Goal: Task Accomplishment & Management: Use online tool/utility

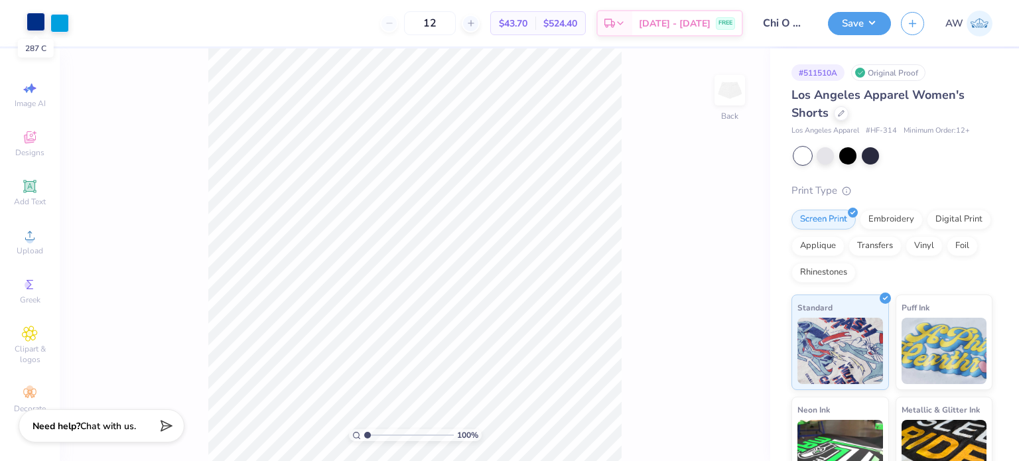
click at [32, 24] on div at bounding box center [36, 22] width 19 height 19
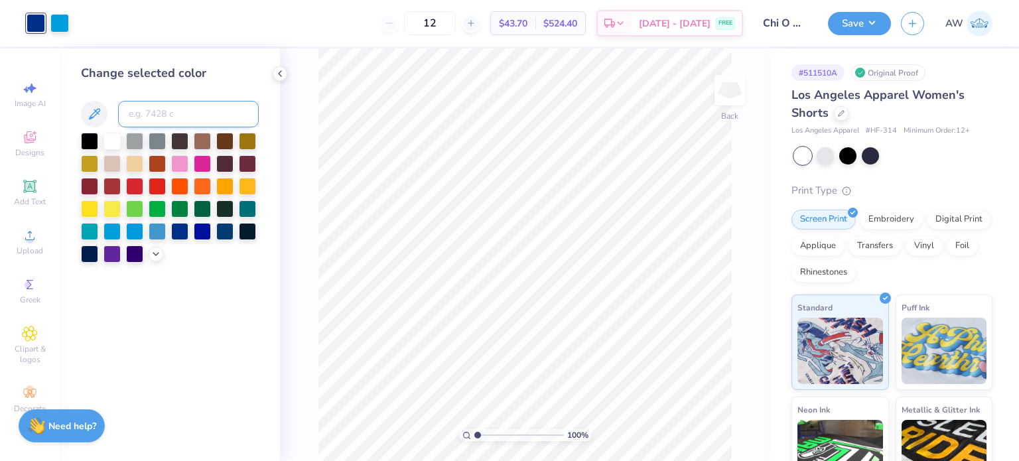
click at [170, 119] on input at bounding box center [188, 114] width 141 height 27
type input "533"
type input "298"
type input "533"
click at [56, 18] on div at bounding box center [59, 22] width 19 height 19
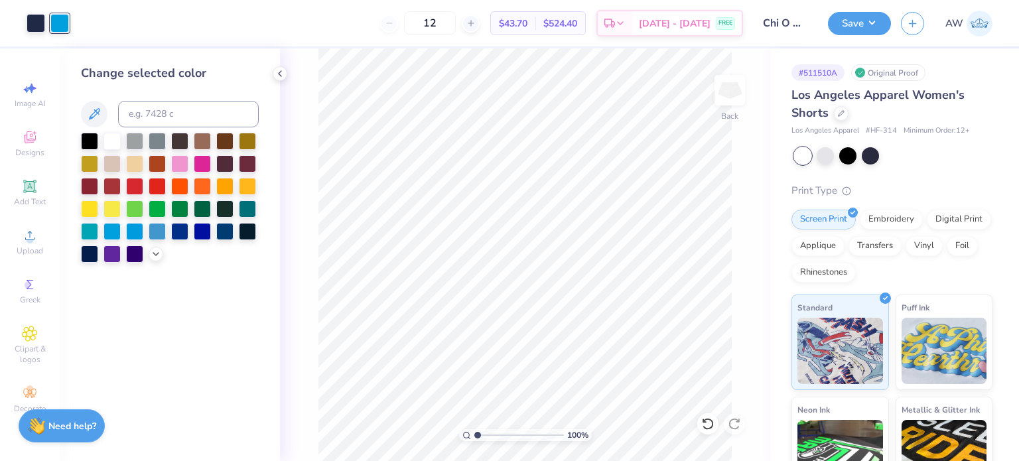
click at [61, 21] on div at bounding box center [59, 23] width 19 height 19
click at [178, 121] on input at bounding box center [188, 114] width 141 height 27
type input "298"
click at [170, 42] on div "12 $43.70 Per Item $524.40 Total Est. Delivery [DATE] - [DATE] FREE" at bounding box center [411, 23] width 664 height 46
click at [473, 23] on line at bounding box center [470, 23] width 5 height 0
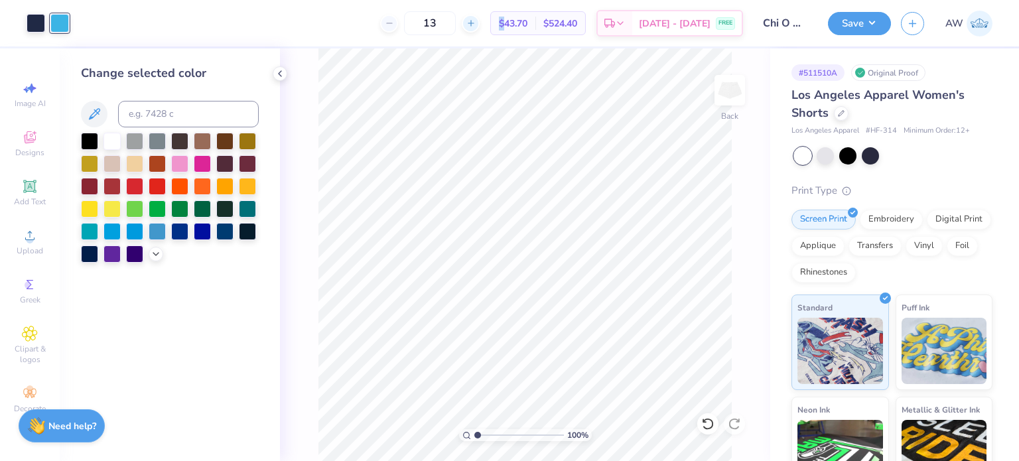
click at [473, 23] on line at bounding box center [470, 23] width 5 height 0
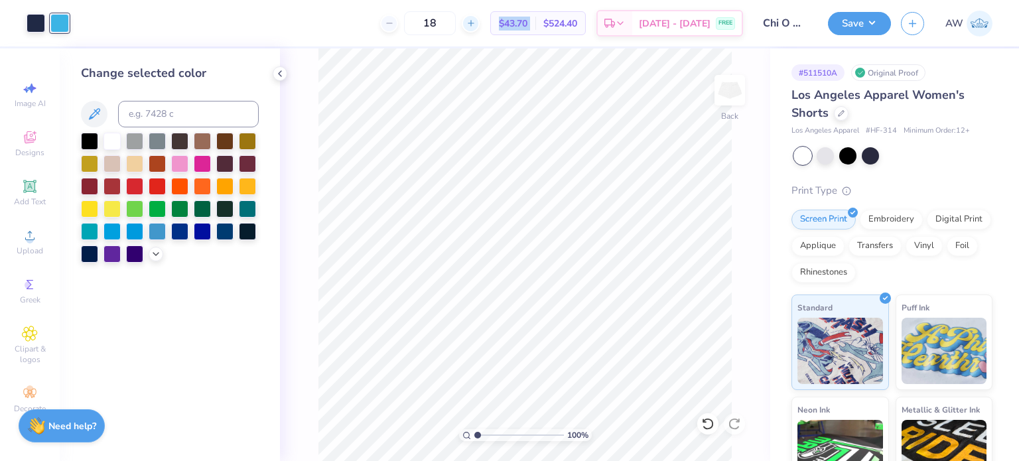
click at [473, 23] on line at bounding box center [470, 23] width 5 height 0
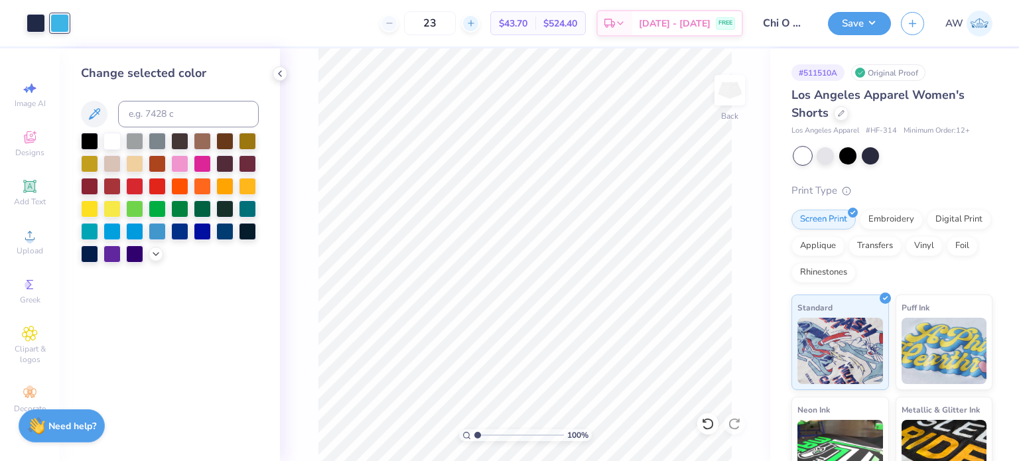
click at [480, 23] on div "23" at bounding box center [430, 23] width 100 height 24
click at [476, 25] on icon at bounding box center [470, 23] width 9 height 9
click at [394, 21] on icon at bounding box center [389, 23] width 9 height 9
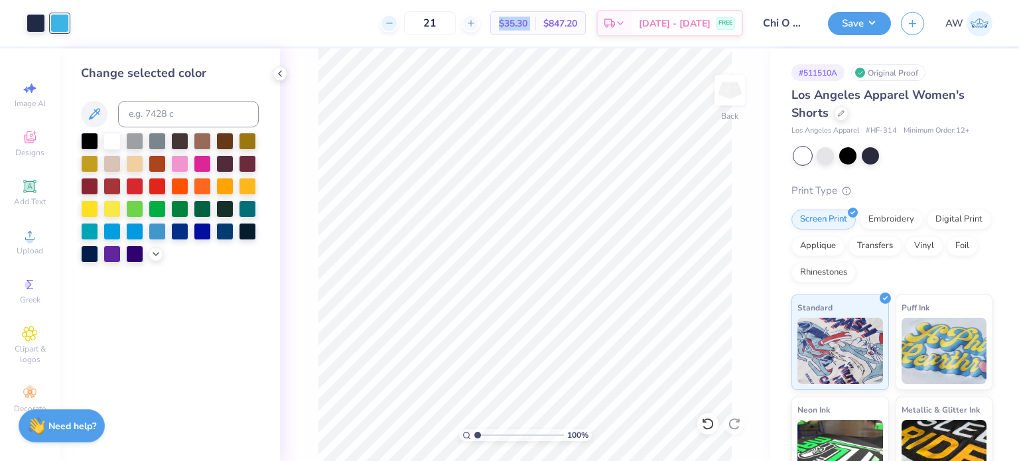
click at [394, 21] on icon at bounding box center [389, 23] width 9 height 9
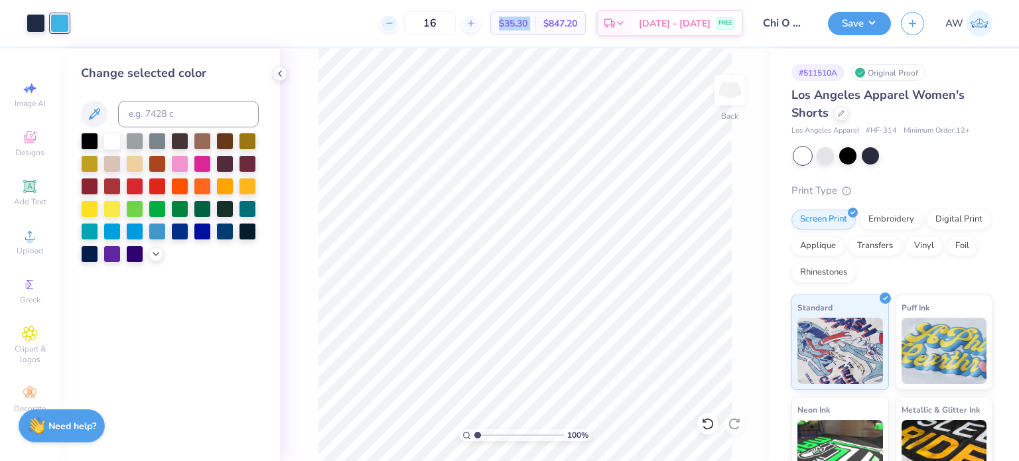
click at [394, 21] on icon at bounding box center [389, 23] width 9 height 9
click at [416, 21] on div "13 $35.30 Per Item $847.20 Total Est. Delivery [DATE] - [DATE] FREE" at bounding box center [411, 23] width 664 height 46
click at [394, 21] on icon at bounding box center [389, 23] width 9 height 9
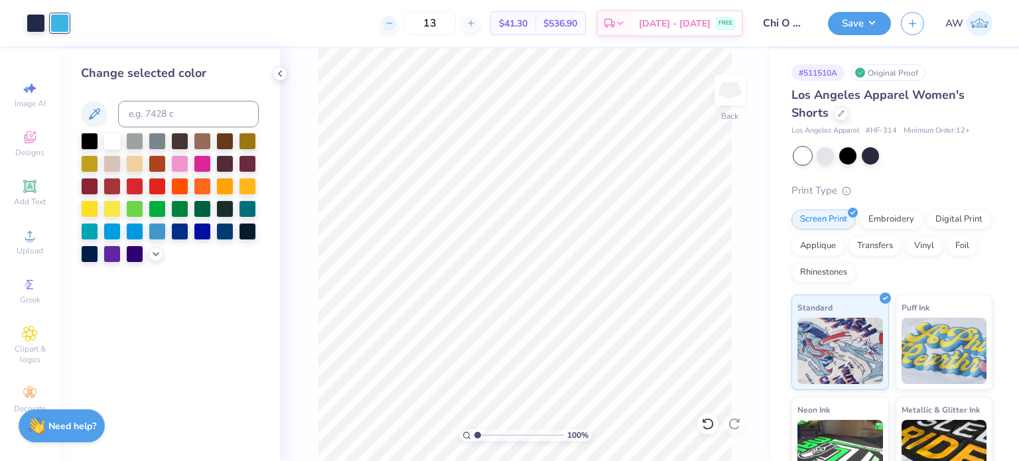
type input "12"
click at [849, 29] on button "Save" at bounding box center [859, 21] width 63 height 23
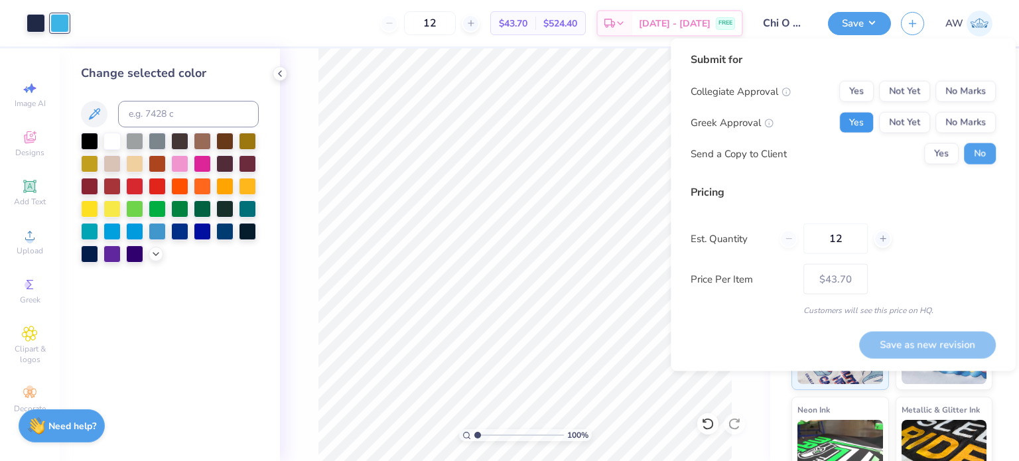
click at [852, 115] on button "Yes" at bounding box center [856, 122] width 34 height 21
click at [963, 116] on button "No Marks" at bounding box center [965, 122] width 60 height 21
click at [969, 90] on button "No Marks" at bounding box center [965, 91] width 60 height 21
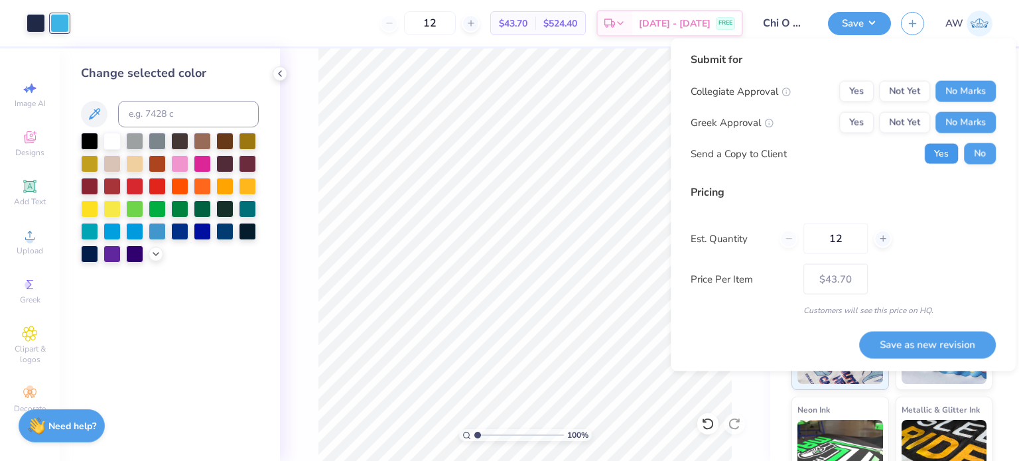
click at [937, 156] on button "Yes" at bounding box center [941, 153] width 34 height 21
click at [928, 339] on button "Save as new revision" at bounding box center [927, 344] width 137 height 27
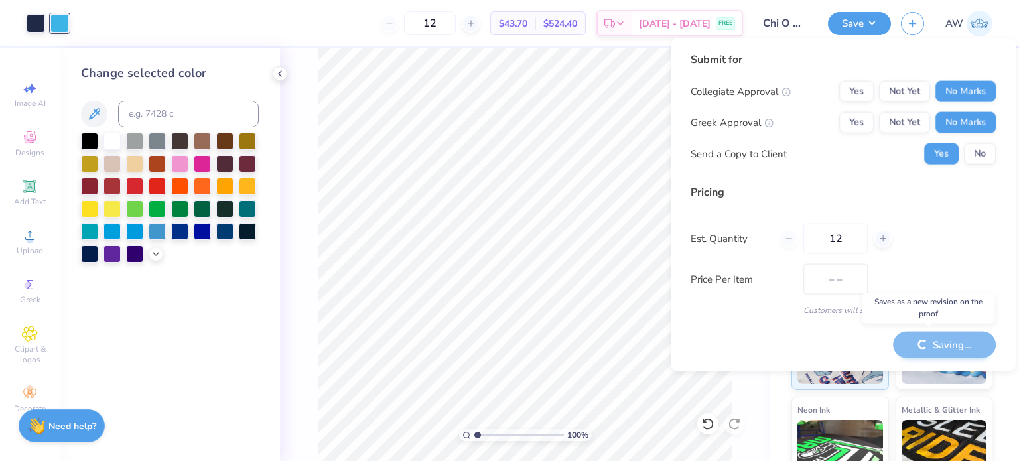
type input "$43.70"
